Goal: Transaction & Acquisition: Purchase product/service

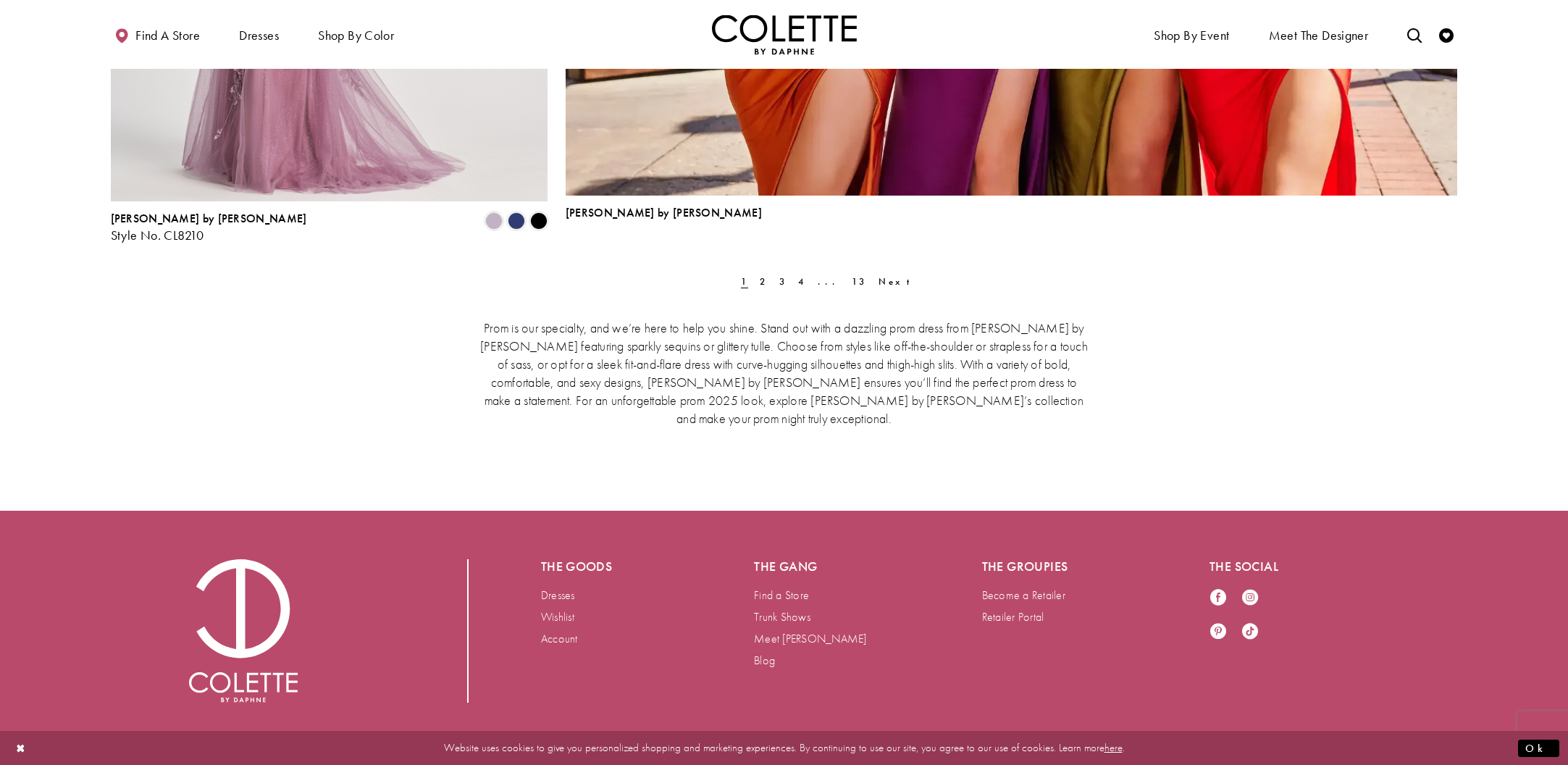
scroll to position [4619, 0]
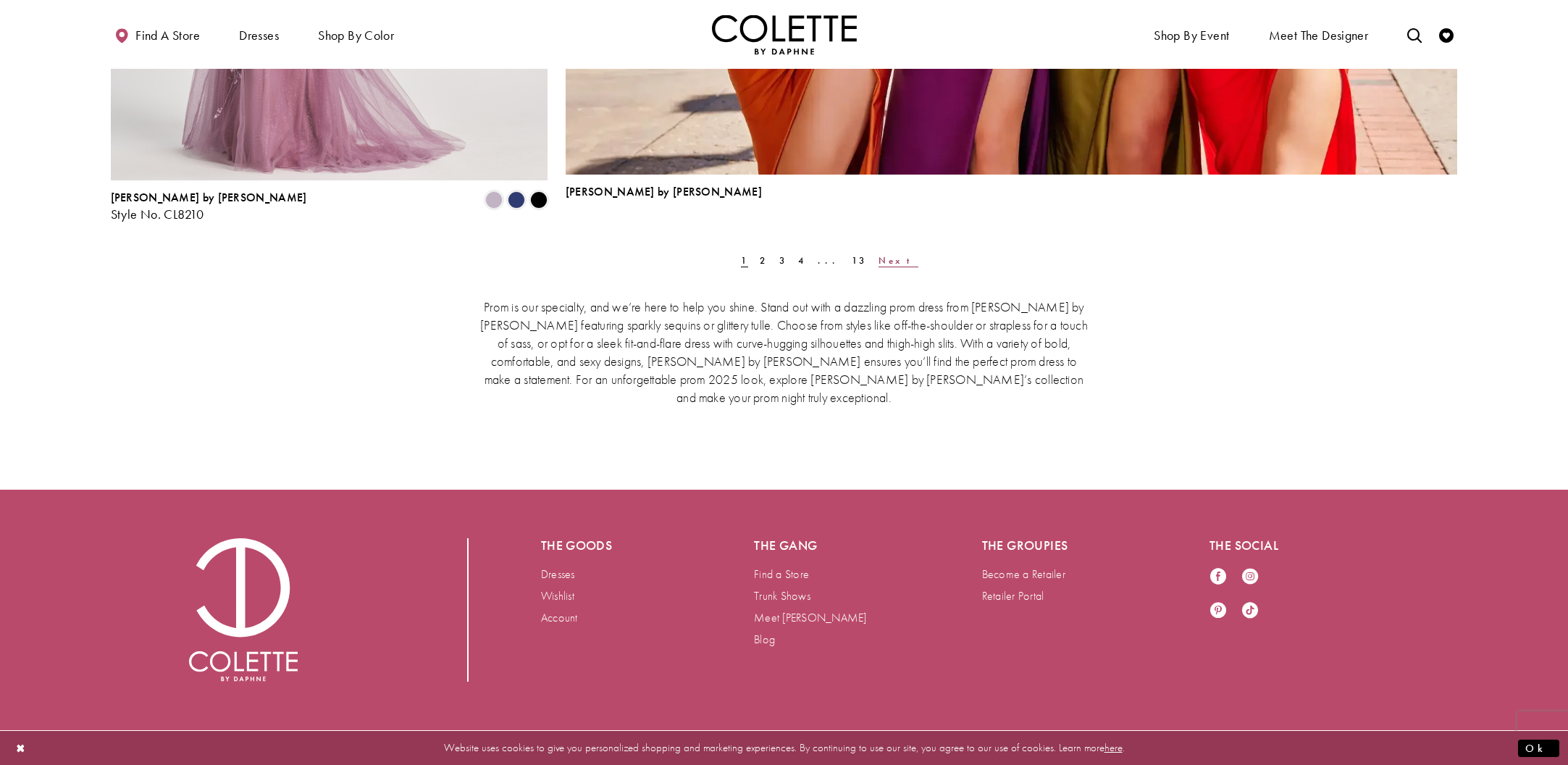
click at [878, 259] on span "Next" at bounding box center [898, 260] width 40 height 13
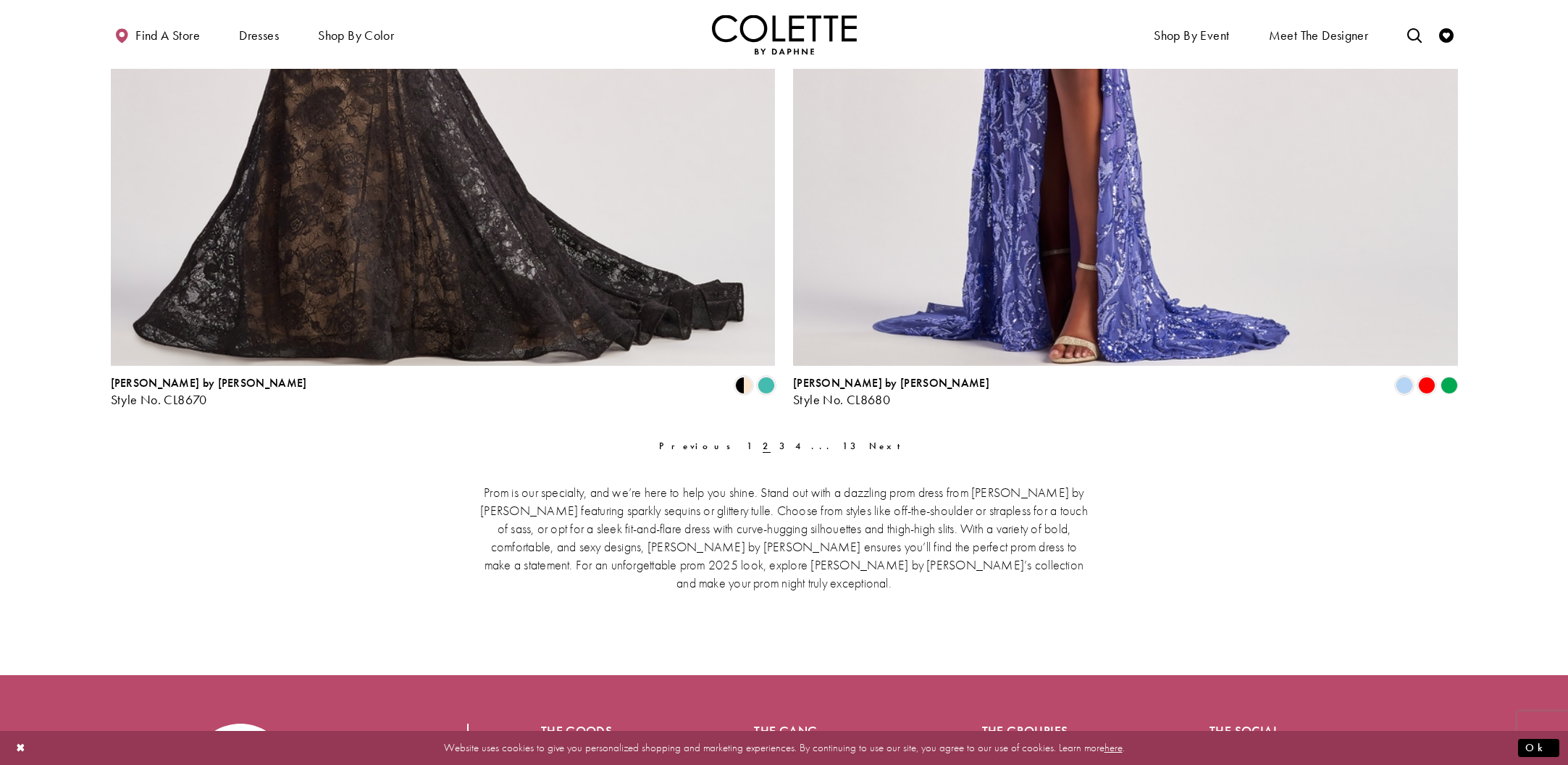
scroll to position [4074, 0]
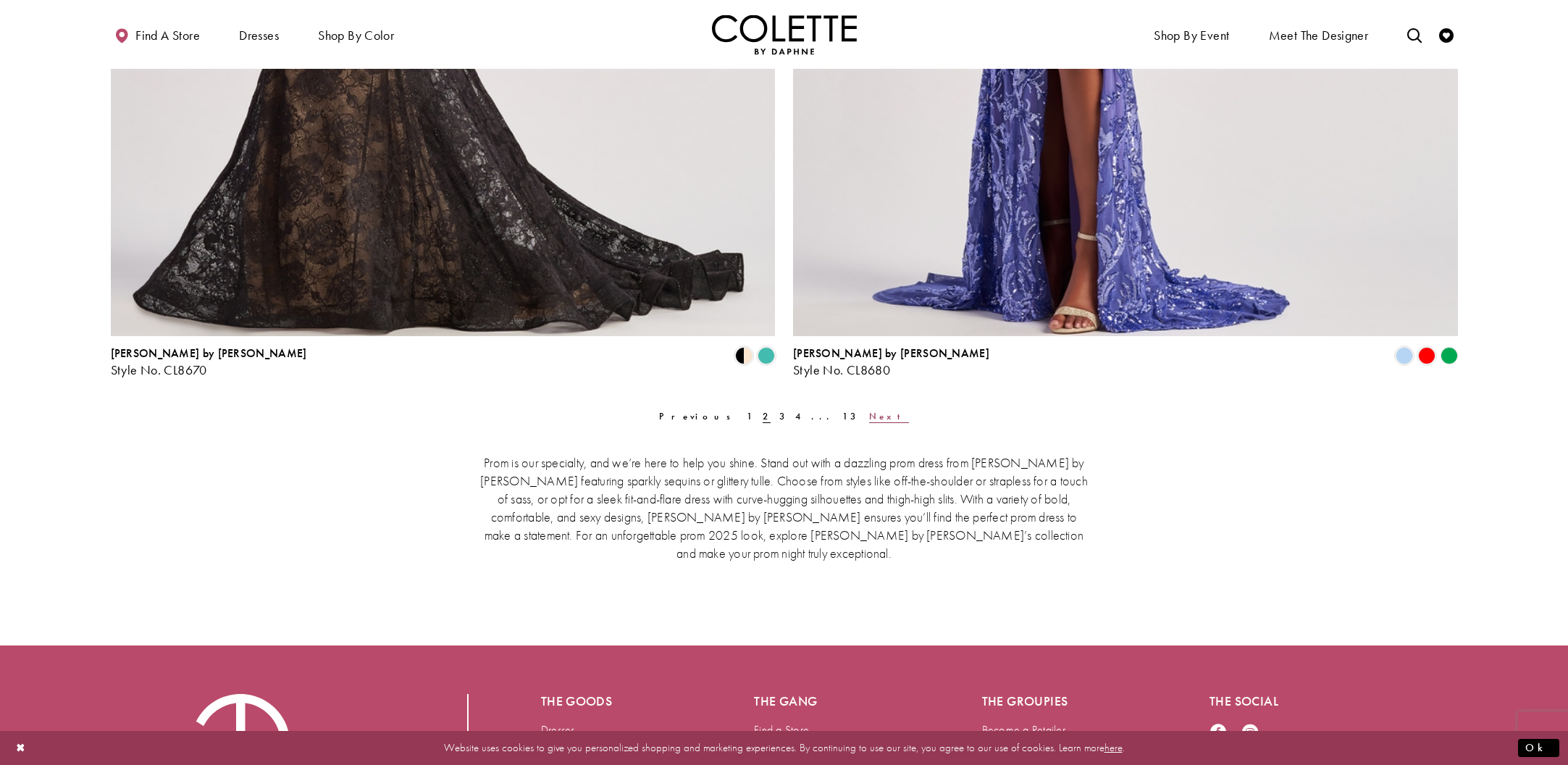
click at [869, 416] on span "Next" at bounding box center [888, 416] width 40 height 13
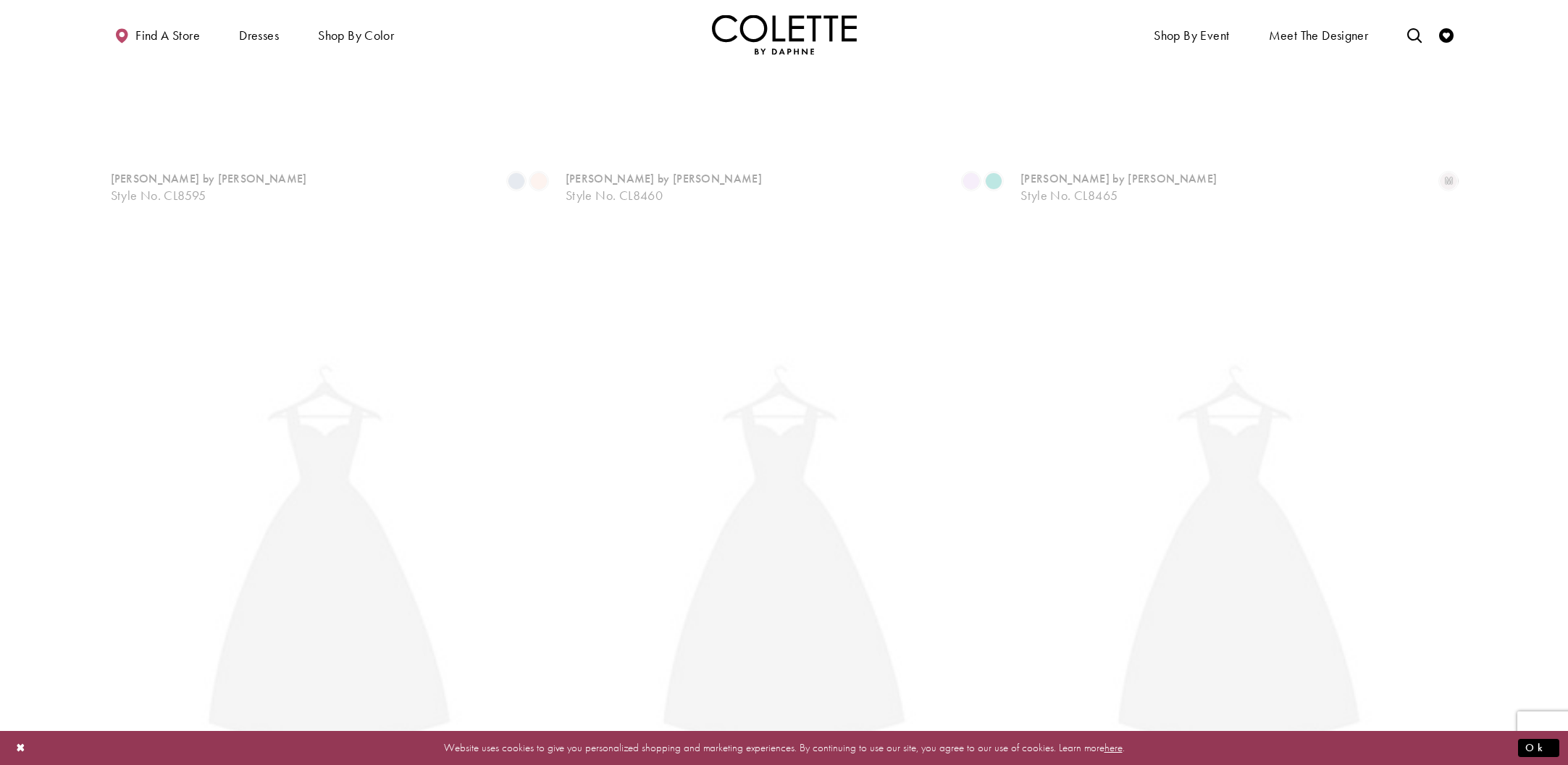
scroll to position [491, 0]
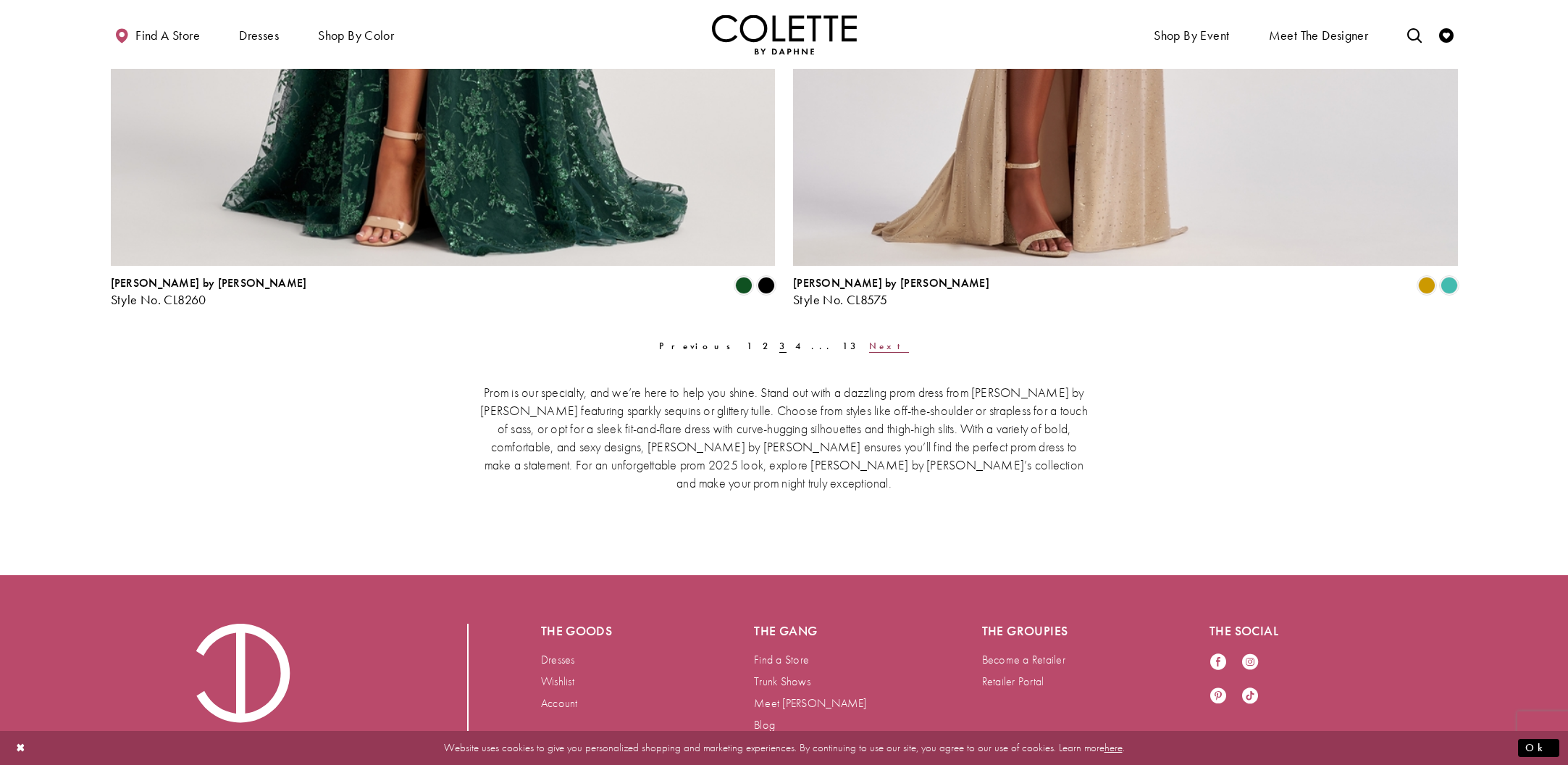
click at [869, 344] on span "Next" at bounding box center [888, 346] width 40 height 13
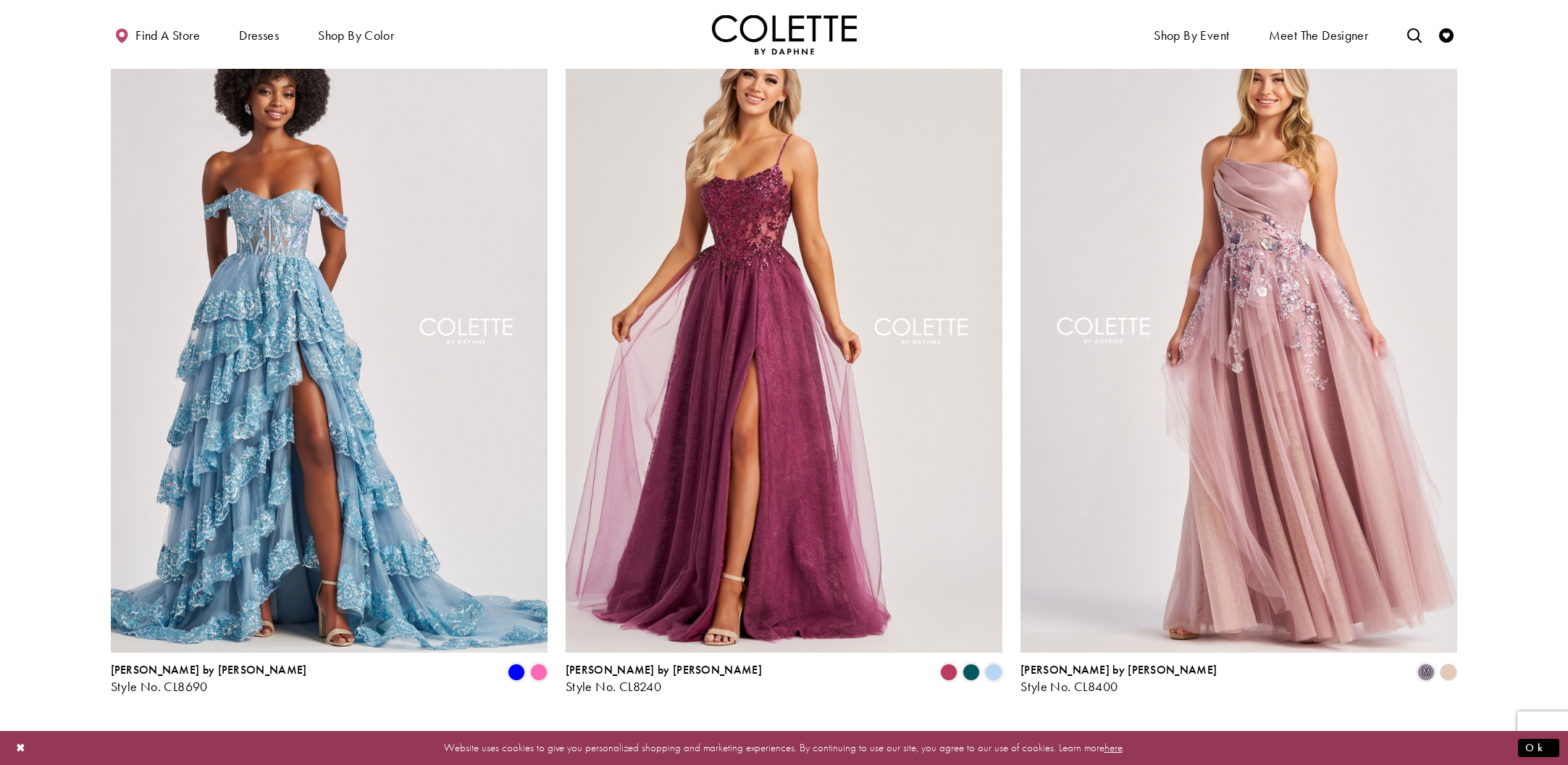
scroll to position [1990, 0]
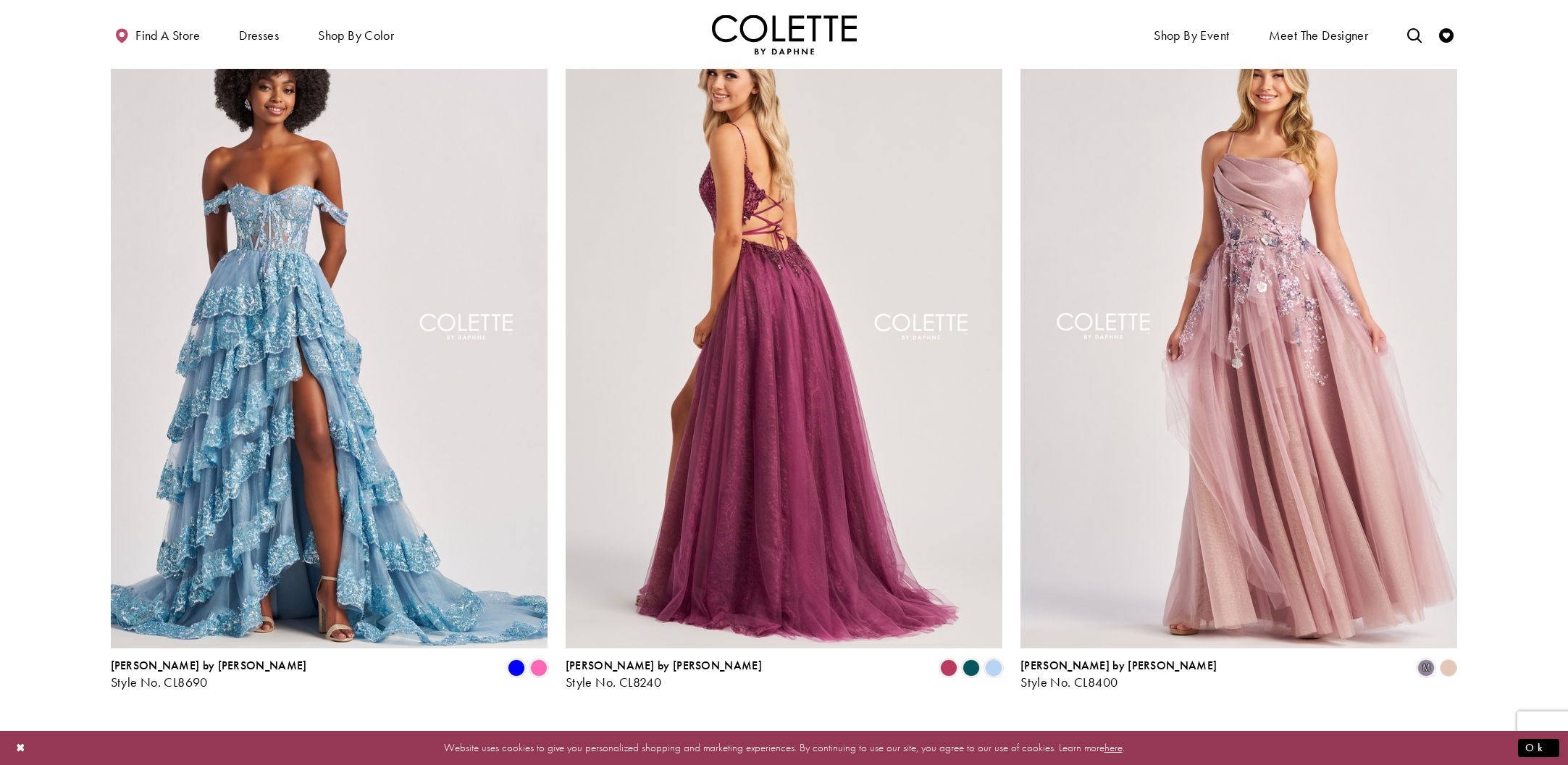
click at [766, 232] on img "Visit Colette by Daphne Style No. CL8240 Page" at bounding box center [783, 331] width 437 height 636
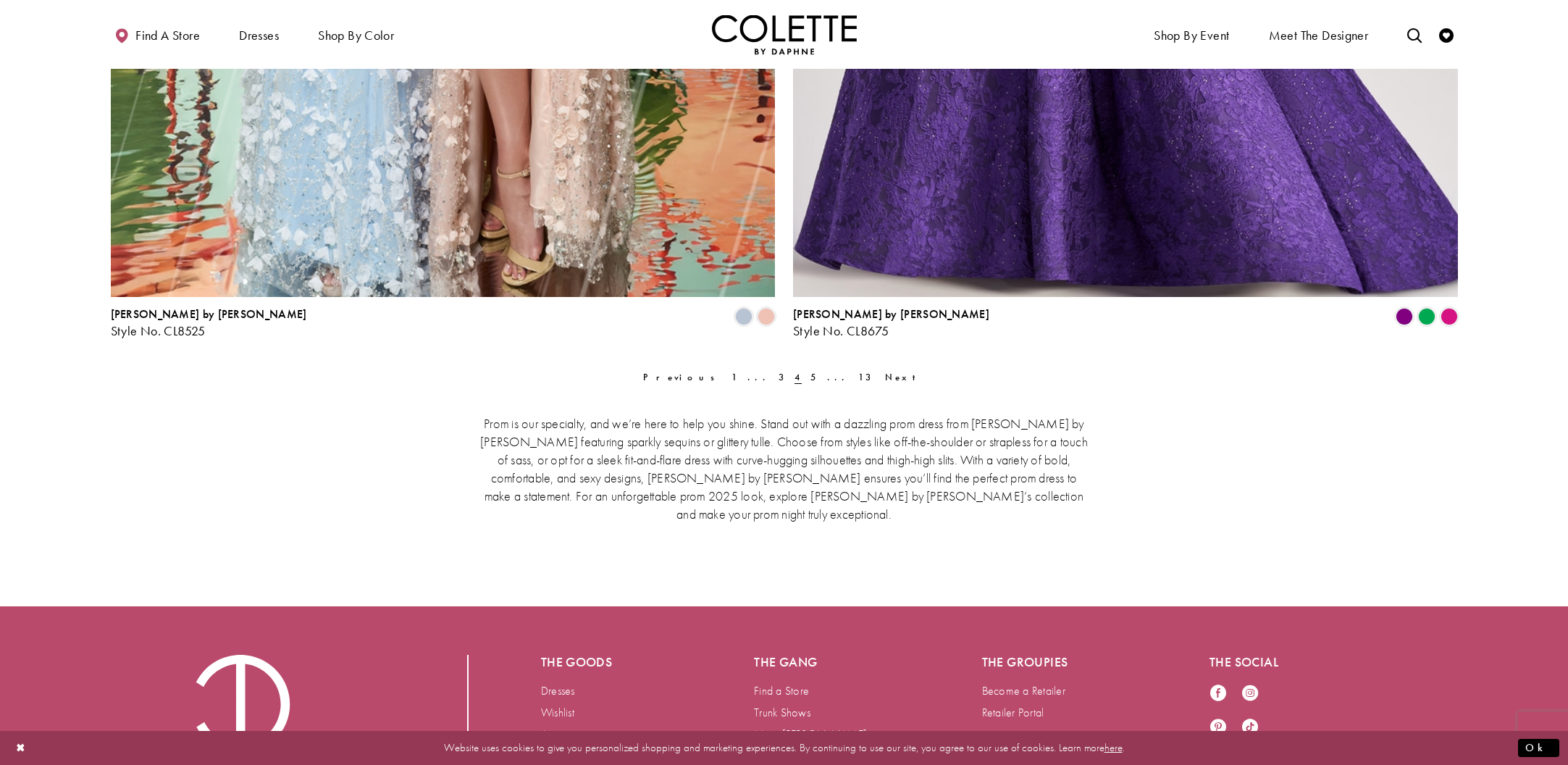
scroll to position [4130, 0]
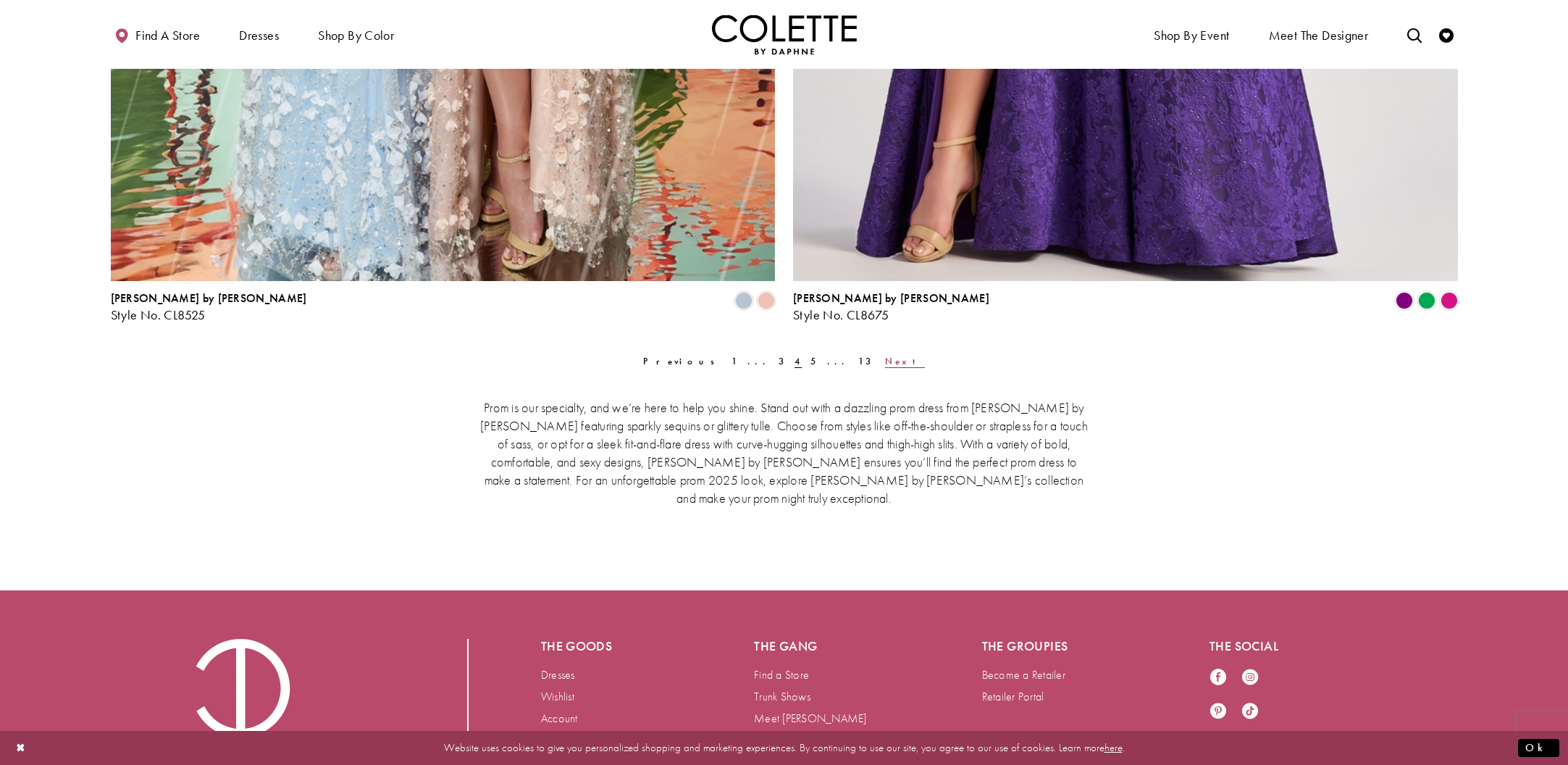
click at [885, 357] on span "Next" at bounding box center [904, 361] width 40 height 13
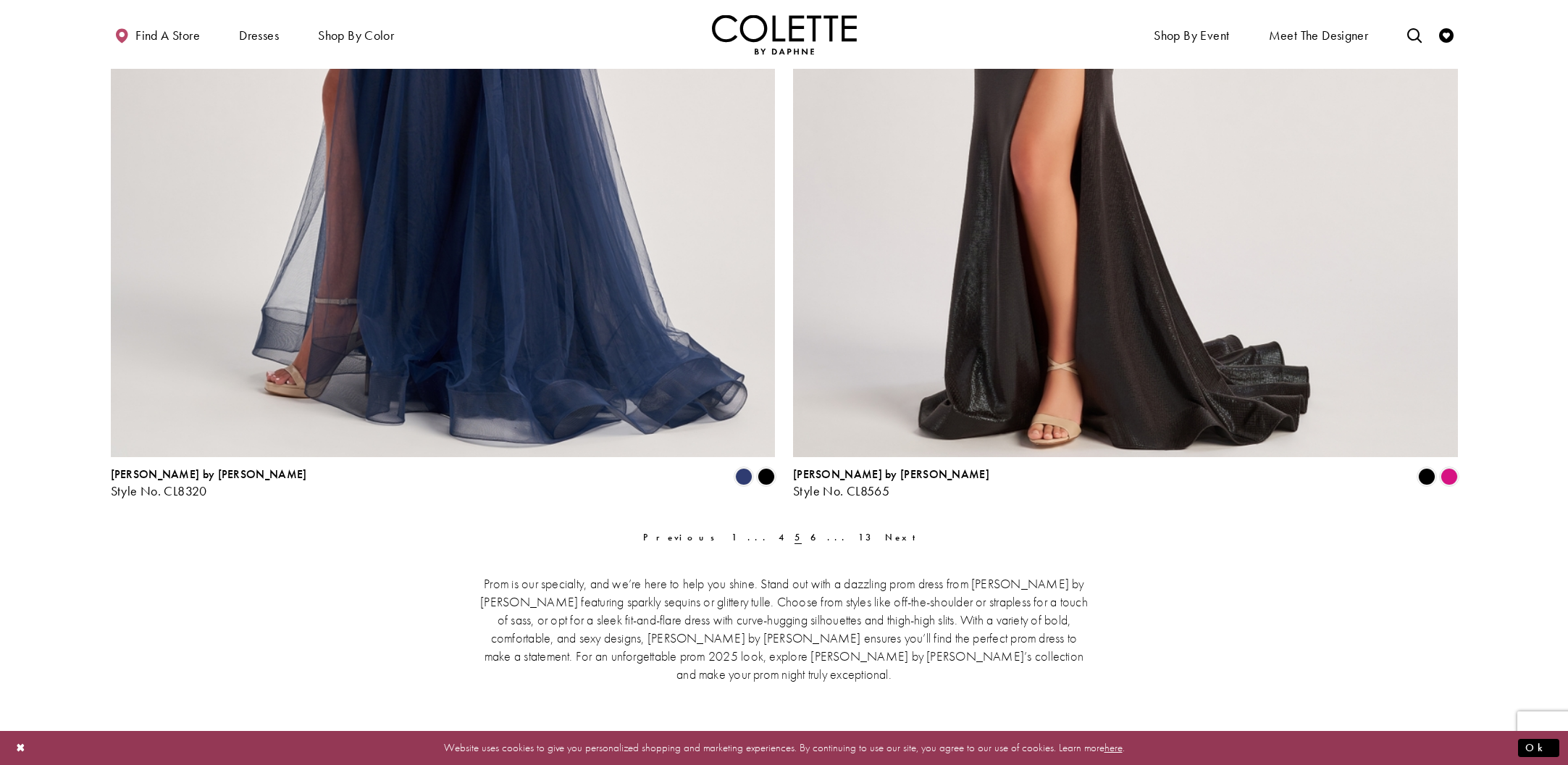
scroll to position [3960, 0]
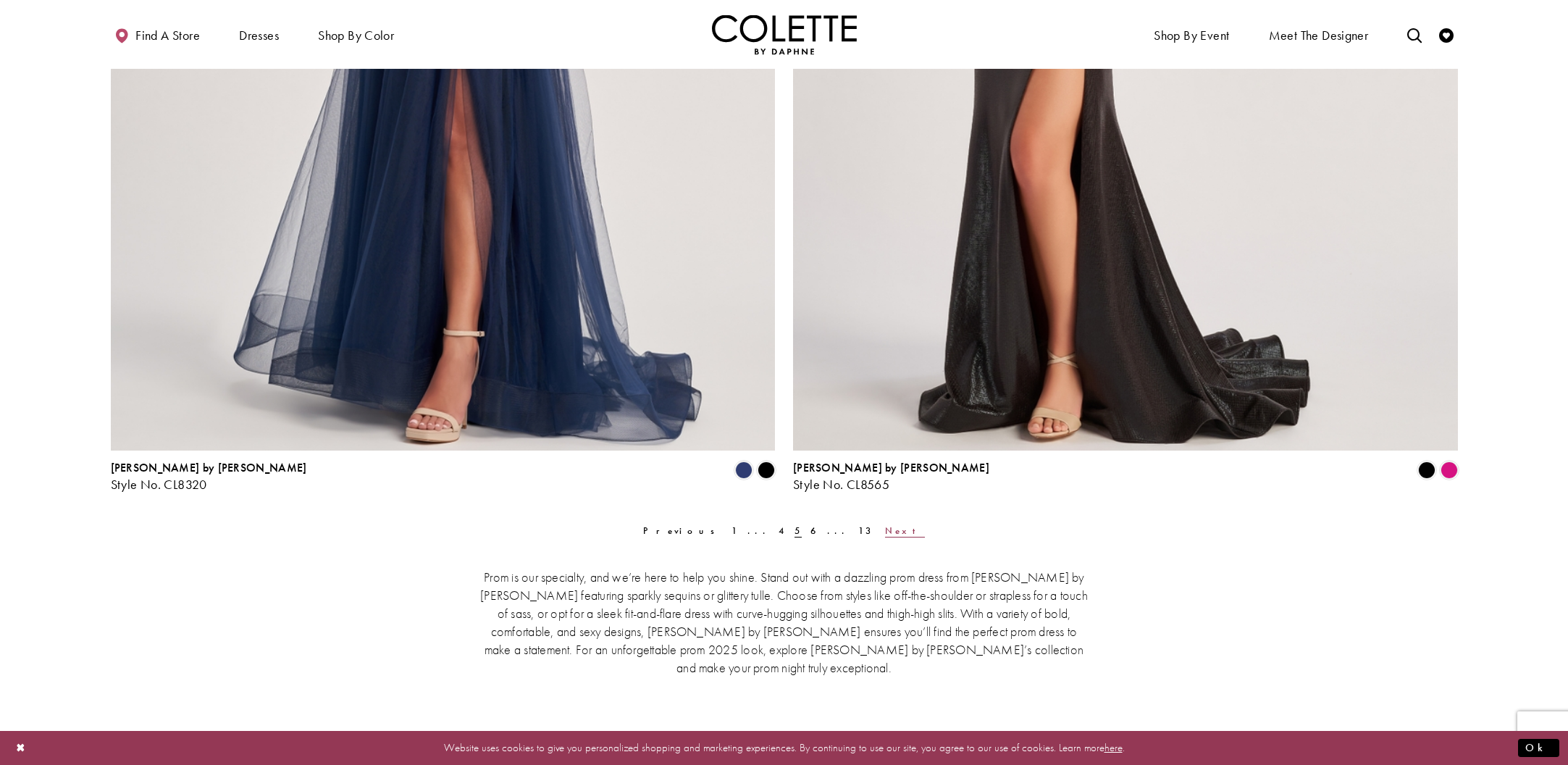
click at [885, 534] on span "Next" at bounding box center [904, 530] width 40 height 13
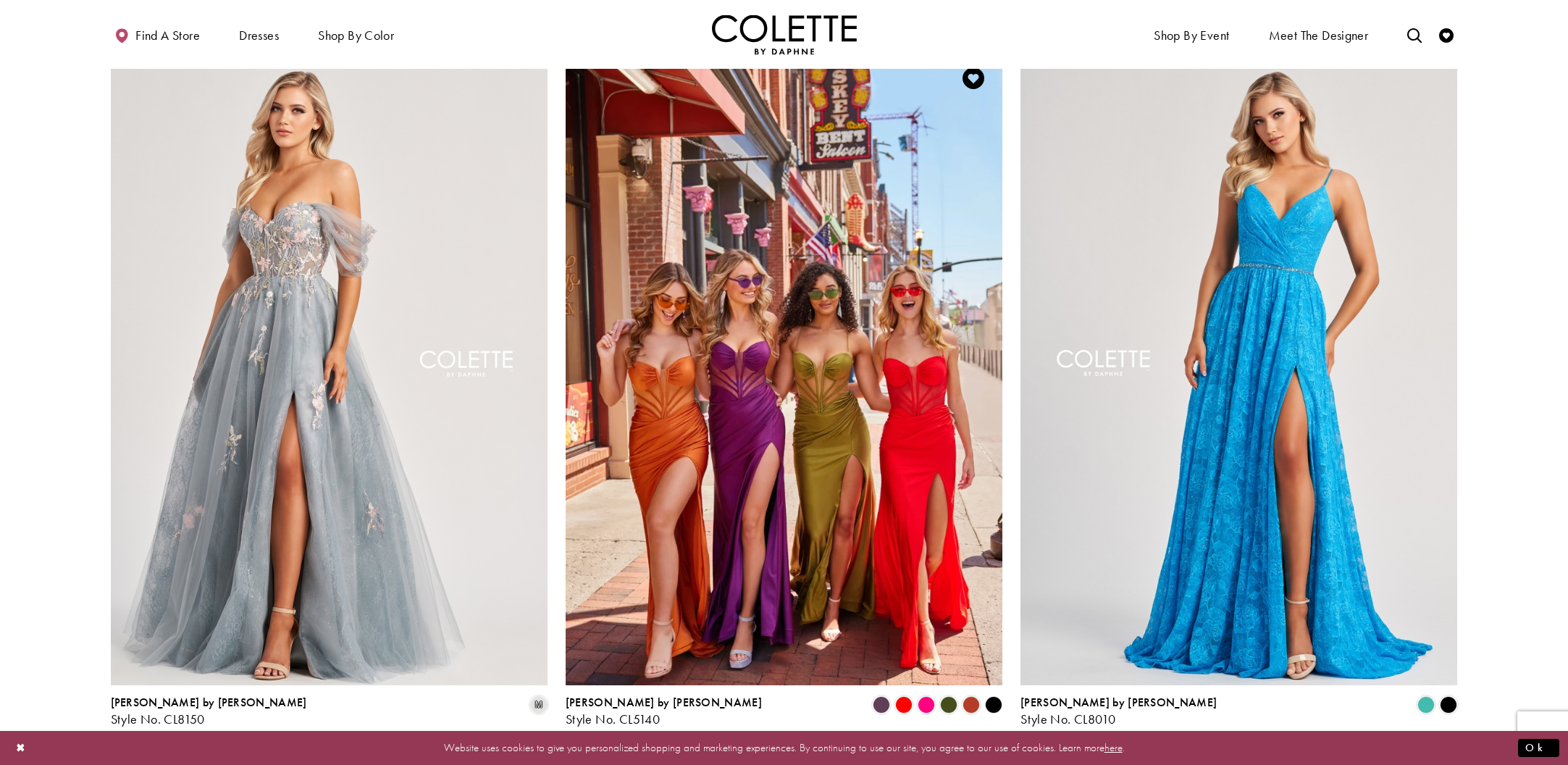
scroll to position [1233, 0]
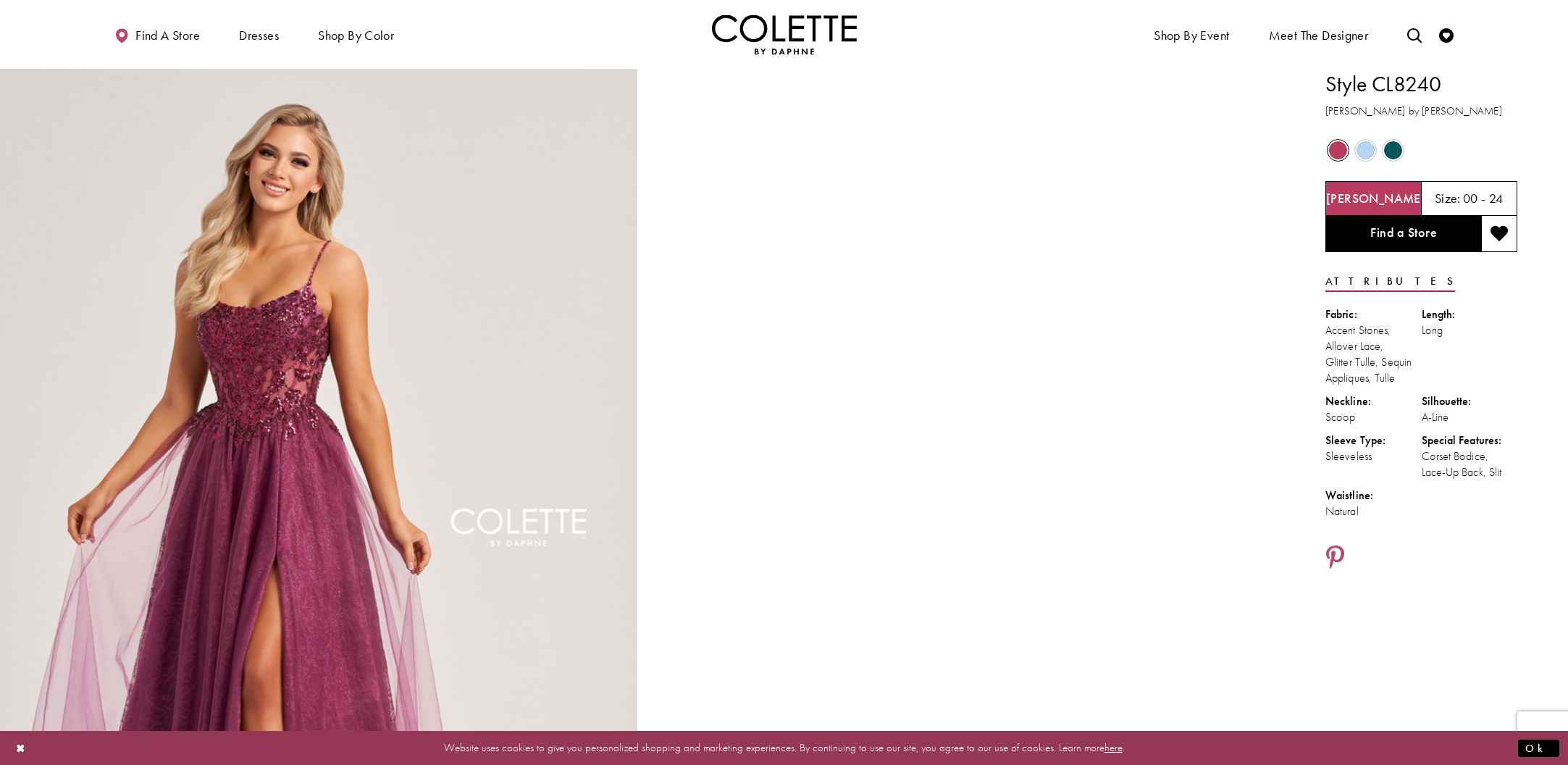
click at [1365, 154] on span "Product color controls state depends on size chosen" at bounding box center [1366, 151] width 19 height 19
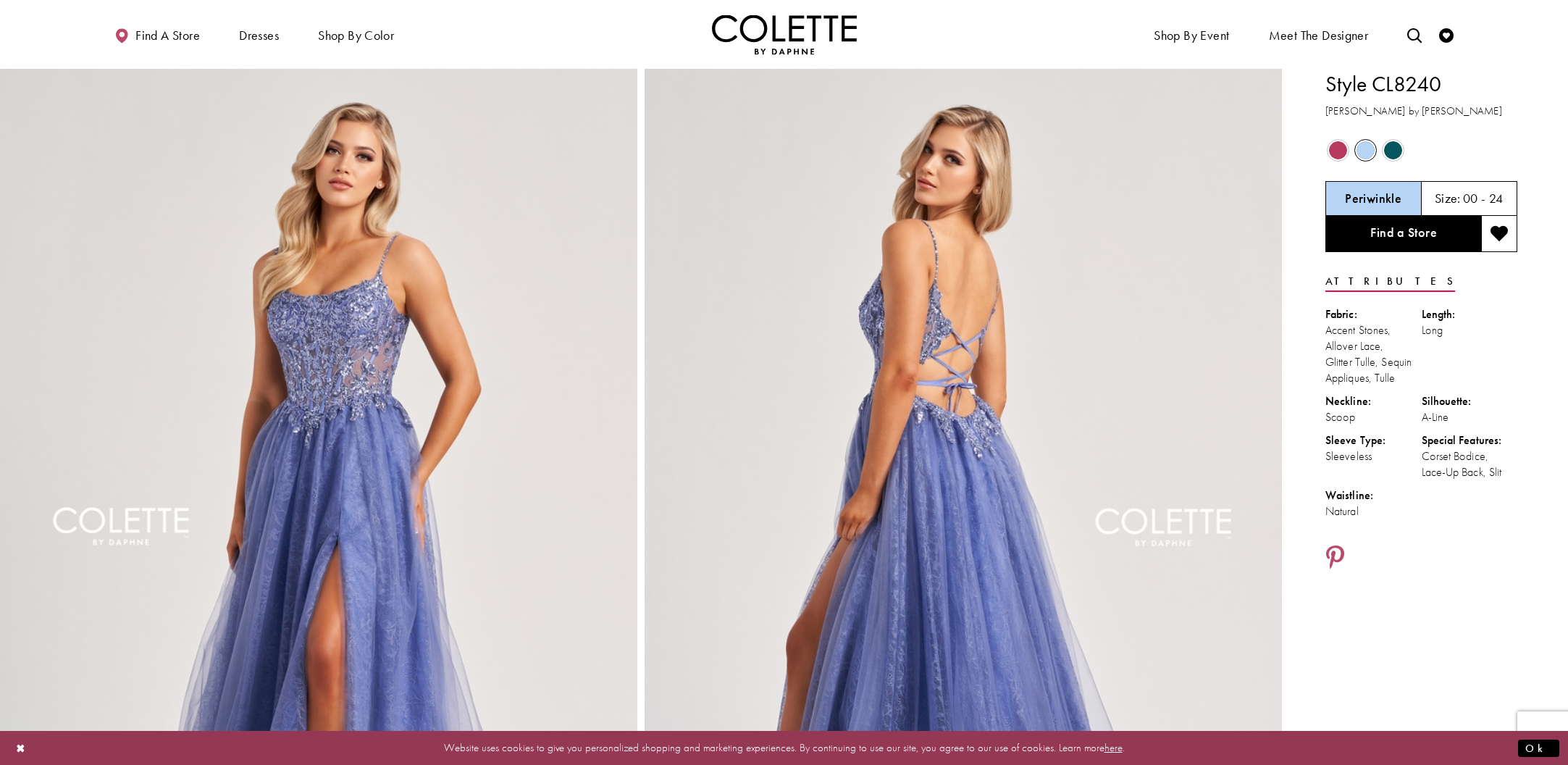
click at [1395, 151] on span "Product color controls state depends on size chosen" at bounding box center [1393, 151] width 19 height 19
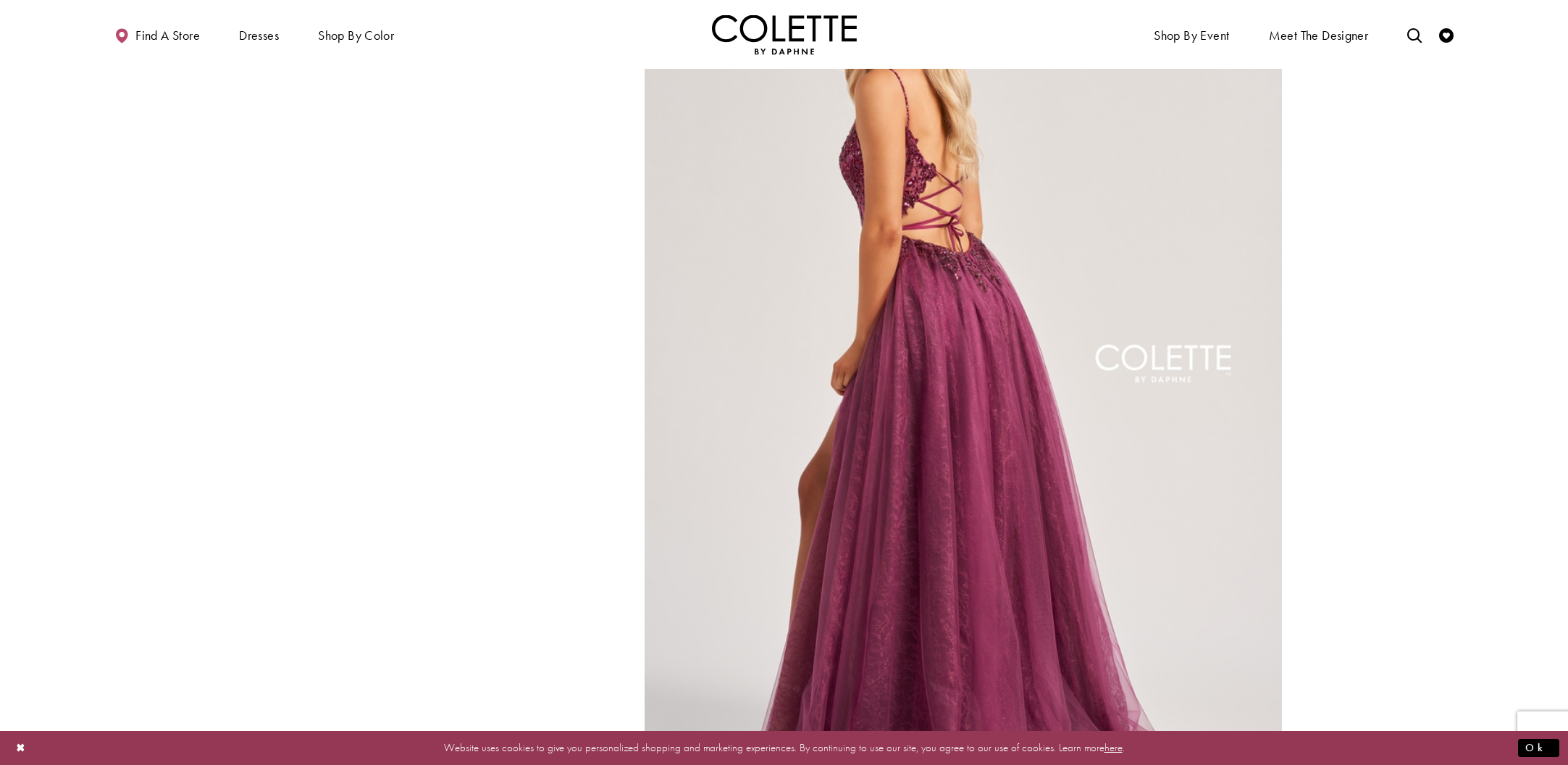
scroll to position [1129, 0]
